Goal: Information Seeking & Learning: Check status

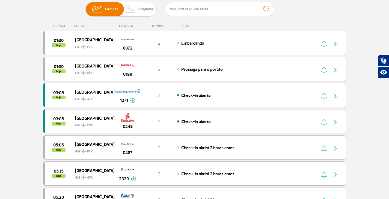
scroll to position [71, 0]
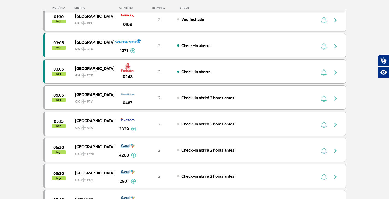
scroll to position [98, 0]
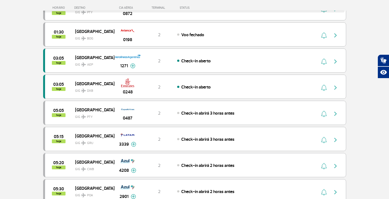
drag, startPoint x: 0, startPoint y: 0, endPoint x: 19, endPoint y: 29, distance: 35.3
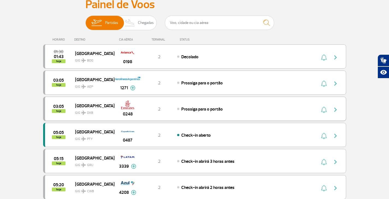
scroll to position [55, 0]
